Goal: Information Seeking & Learning: Find specific page/section

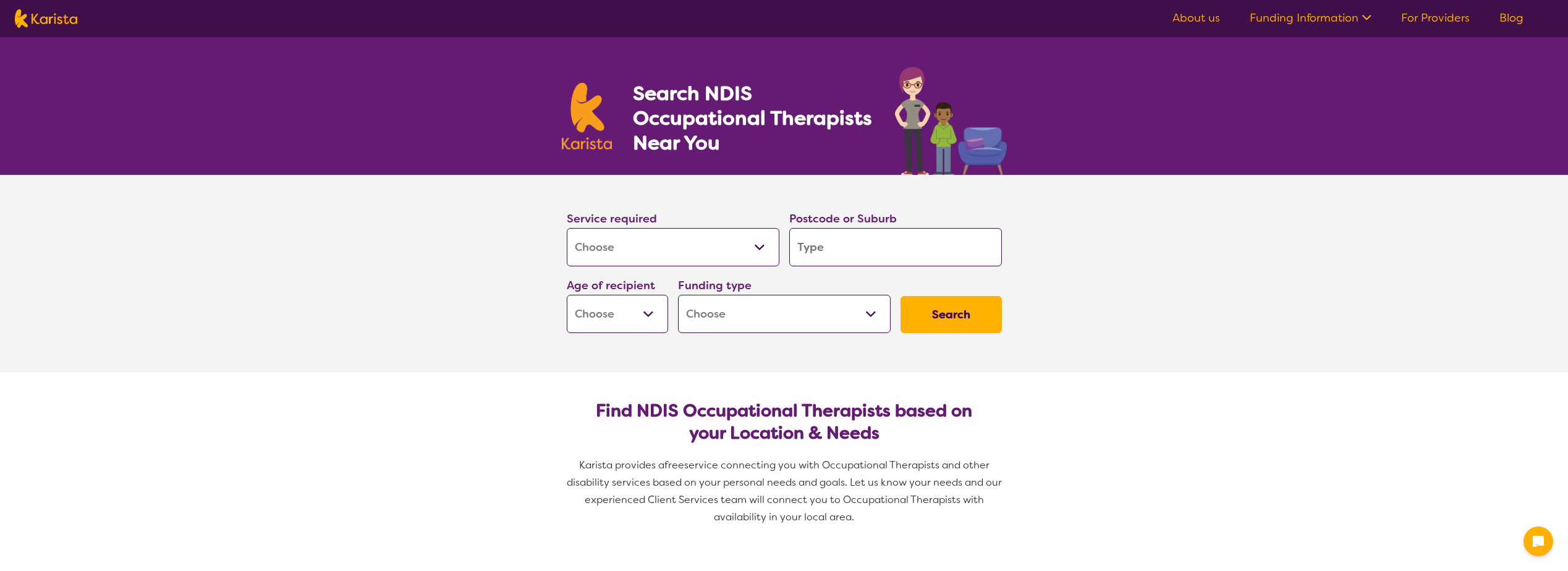
select select "[MEDICAL_DATA]"
click at [892, 264] on input "search" at bounding box center [896, 247] width 213 height 38
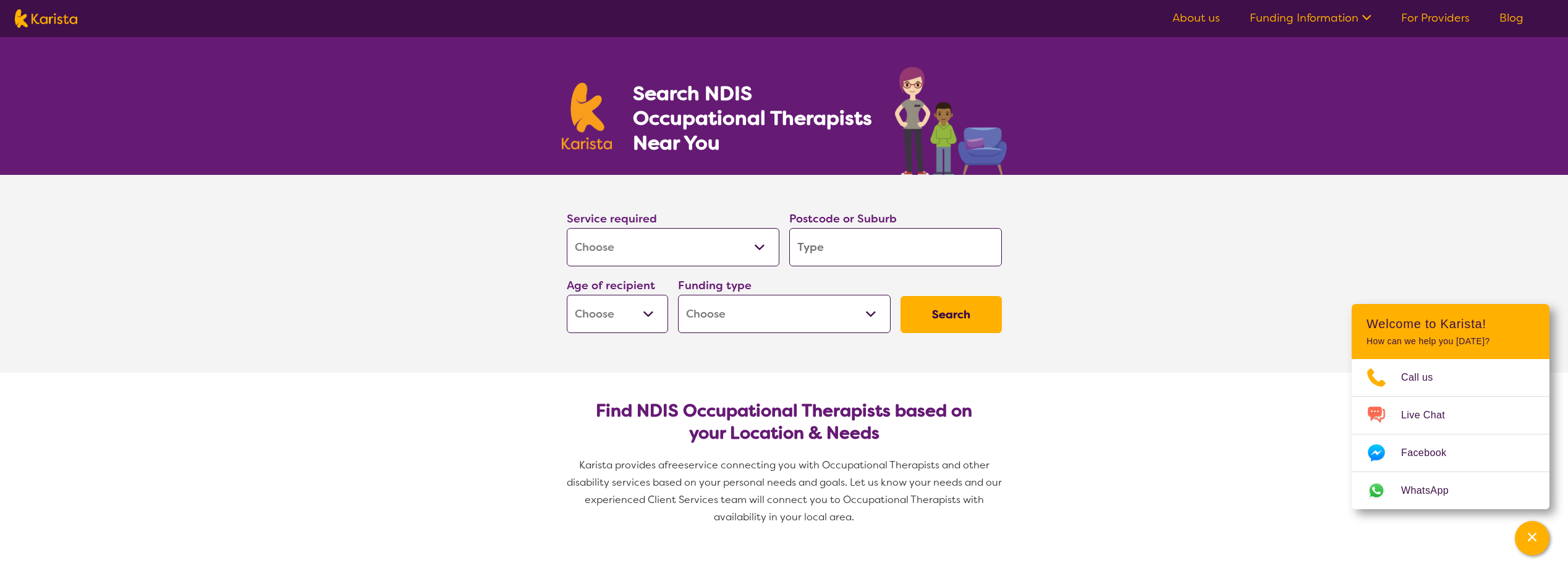
drag, startPoint x: 894, startPoint y: 248, endPoint x: 1275, endPoint y: 233, distance: 381.3
click at [1275, 230] on section "Service required Allied Health Assistant Assessment ([MEDICAL_DATA] or [MEDICAL…" at bounding box center [784, 273] width 1568 height 198
click at [633, 252] on select "Allied Health Assistant Assessment ([MEDICAL_DATA] or [MEDICAL_DATA]) Behaviour…" at bounding box center [673, 247] width 213 height 38
click at [936, 235] on input "search" at bounding box center [896, 247] width 213 height 38
paste input "CORONET BAY"
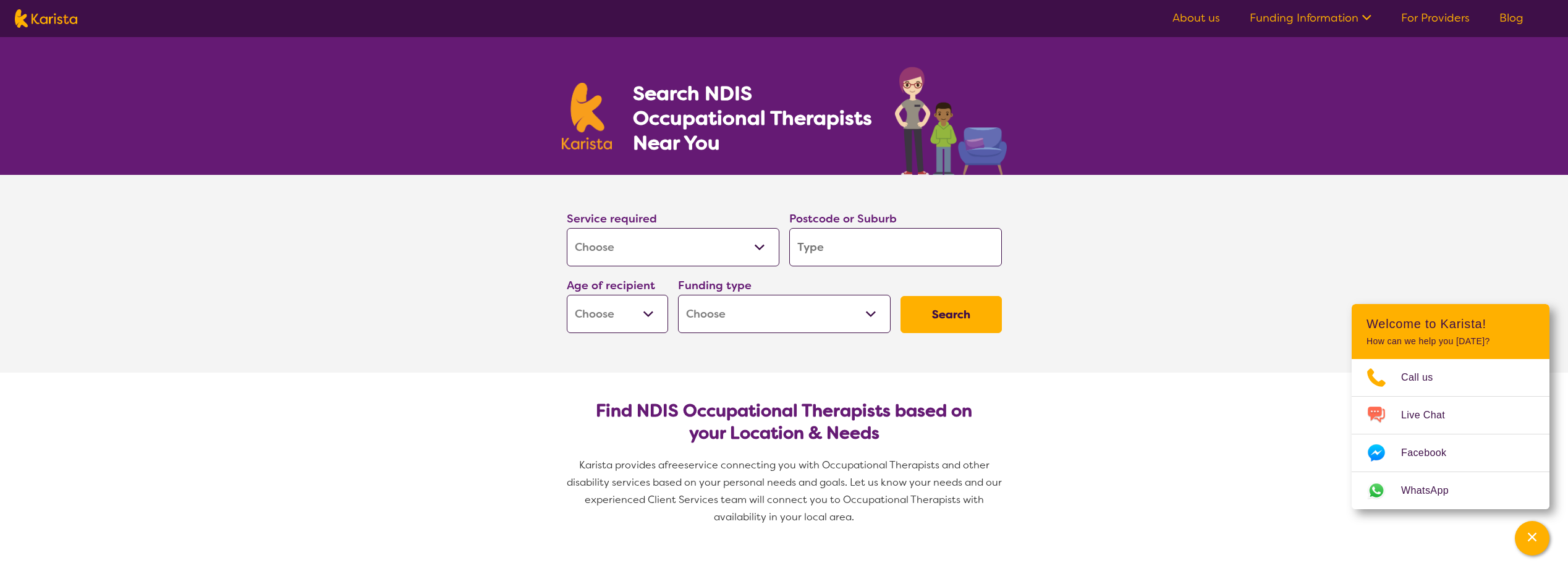
type input "CORONET BAY"
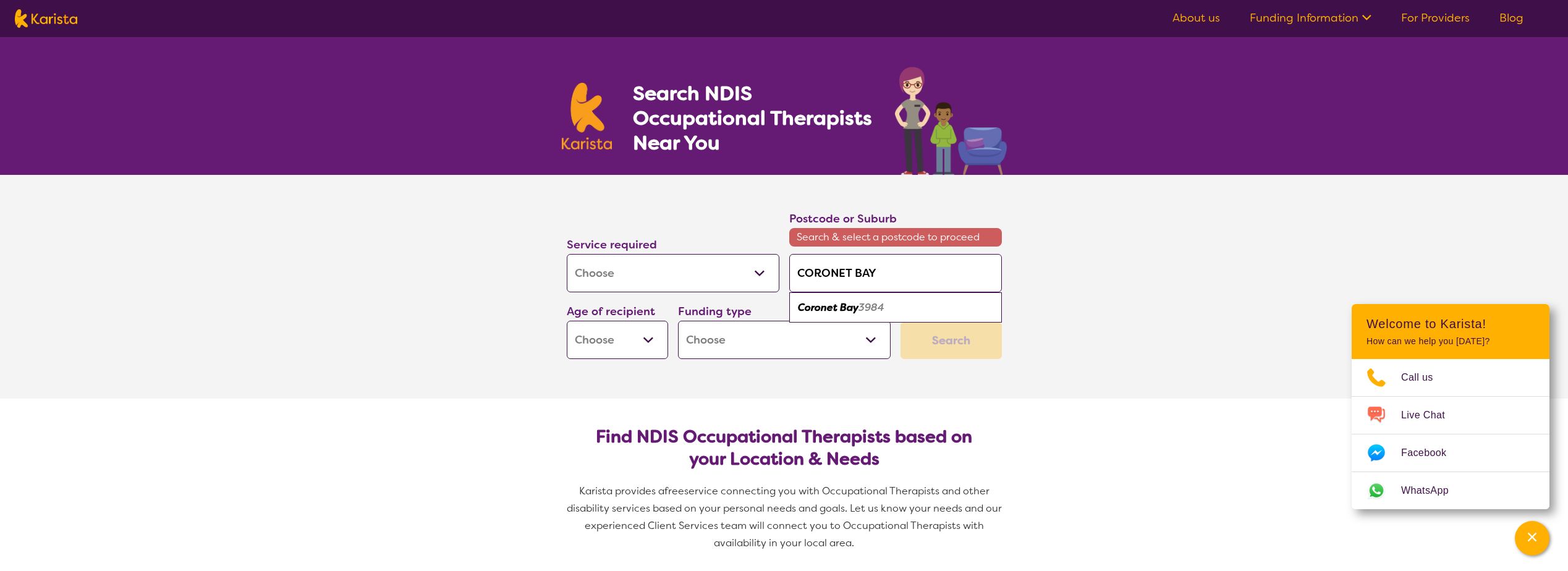
click at [876, 308] on em "3984" at bounding box center [871, 307] width 26 height 13
type input "3984"
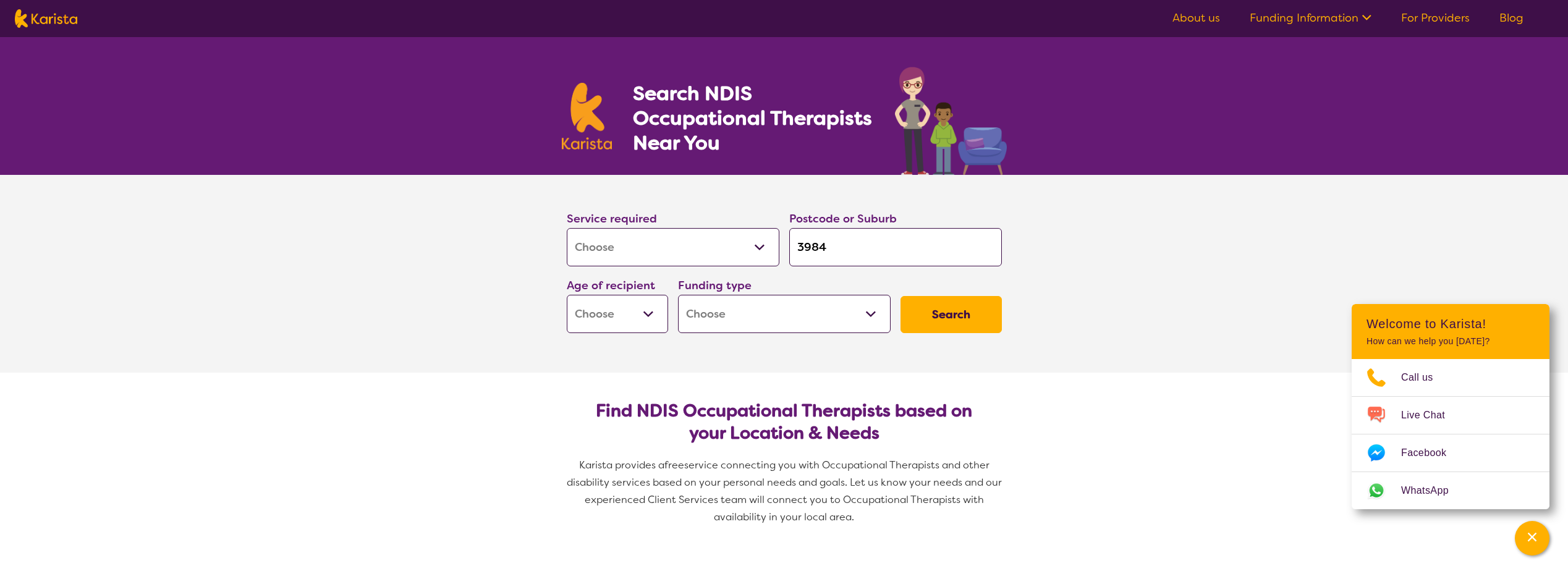
click at [625, 325] on select "Early Childhood - 0 to 9 Child - 10 to 11 Adolescent - 12 to 17 Adult - 18 to 6…" at bounding box center [617, 314] width 101 height 38
select select "AG"
click at [567, 294] on select "Early Childhood - 0 to 9 Child - 10 to 11 Adolescent - 12 to 17 Adult - 18 to 6…" at bounding box center [617, 314] width 101 height 38
select select "AG"
click at [749, 310] on select "Home Care Package (HCP) National Disability Insurance Scheme (NDIS) I don't know" at bounding box center [784, 314] width 213 height 38
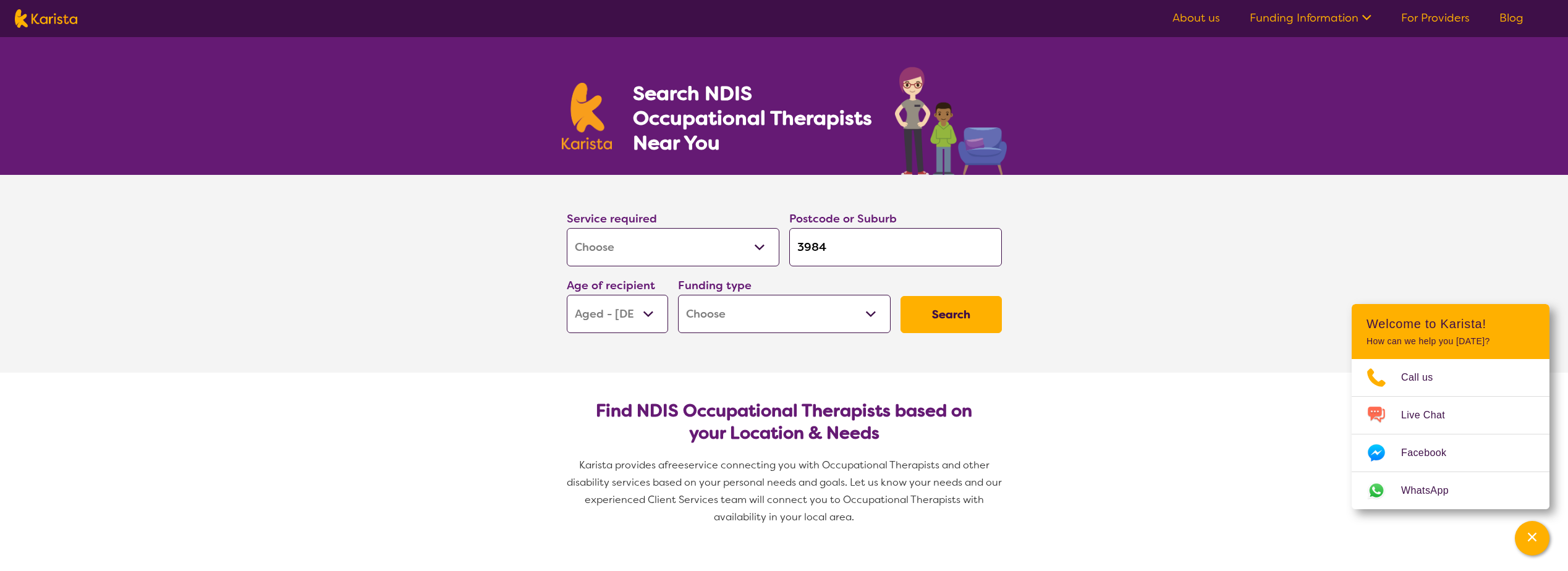
select select "HCP"
click at [678, 294] on select "Home Care Package (HCP) National Disability Insurance Scheme (NDIS) I don't know" at bounding box center [784, 314] width 213 height 38
select select "HCP"
click at [918, 308] on button "Search" at bounding box center [951, 314] width 101 height 37
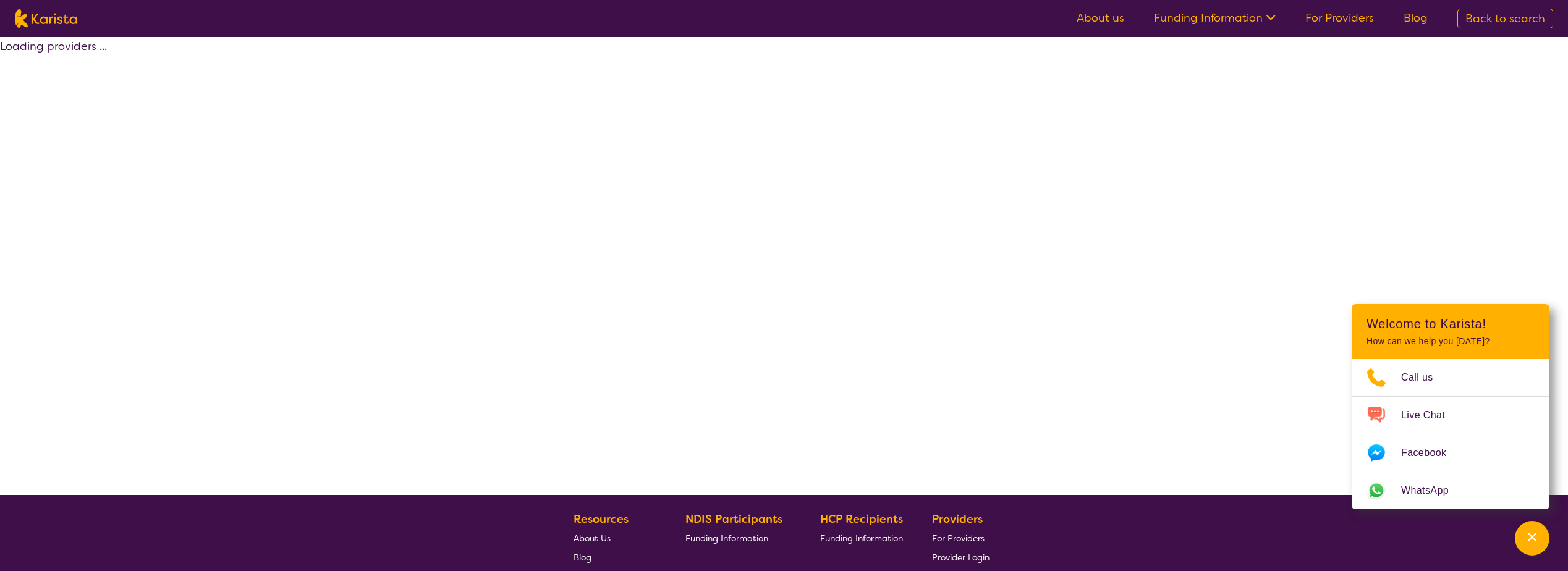
select select "HCP"
select select "[MEDICAL_DATA]"
select select "AG"
